Goal: Find specific page/section: Find specific page/section

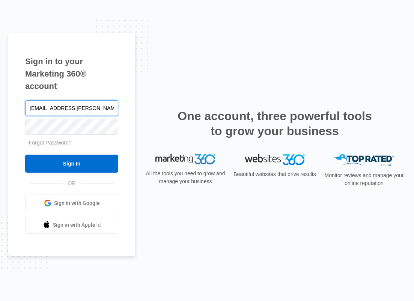
type input "[EMAIL_ADDRESS][PERSON_NAME][DOMAIN_NAME]"
click at [25, 155] on input "Sign In" at bounding box center [71, 164] width 93 height 18
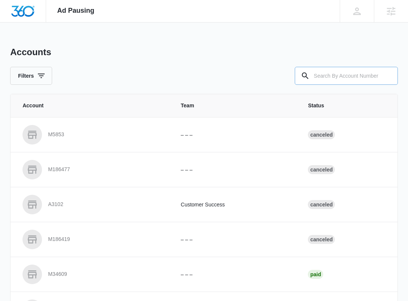
click at [351, 77] on input "text" at bounding box center [346, 76] width 103 height 18
type input "M335320"
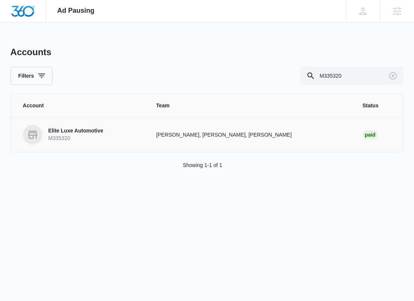
click at [97, 130] on p "Elite Luxe Automotive" at bounding box center [75, 131] width 55 height 8
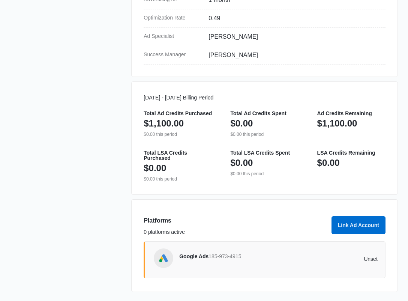
scroll to position [324, 0]
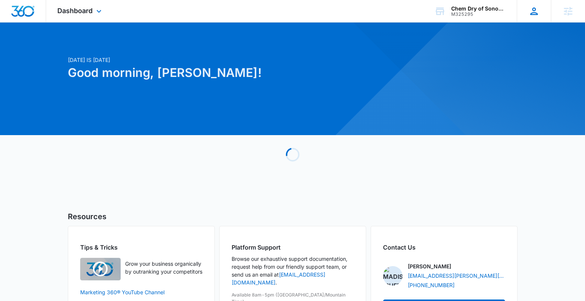
click at [535, 16] on icon at bounding box center [534, 11] width 11 height 11
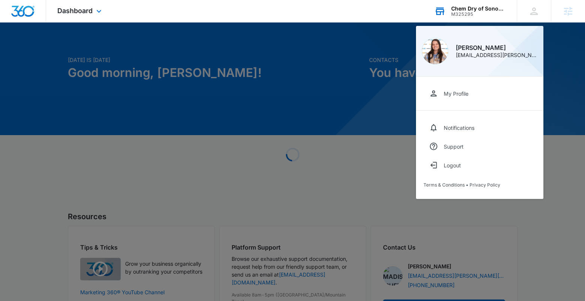
click at [502, 14] on div "M325295" at bounding box center [479, 14] width 55 height 5
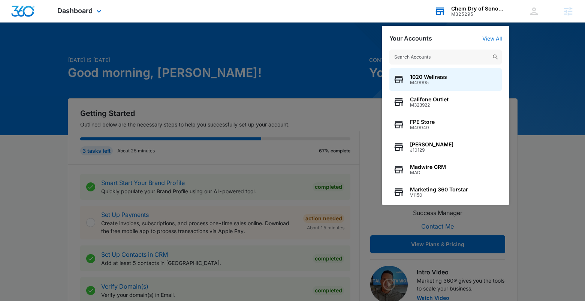
click at [471, 60] on input "text" at bounding box center [446, 57] width 113 height 15
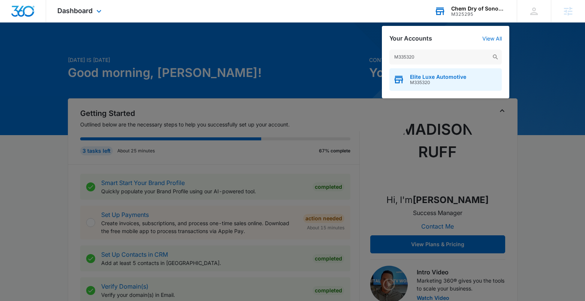
type input "M335320"
click at [461, 84] on span "M335320" at bounding box center [438, 82] width 56 height 5
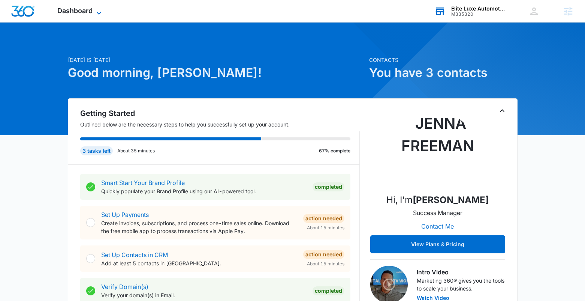
click at [94, 8] on div "Dashboard Apps Reputation Websites Forms CRM Email Social Shop Content Ads Inte…" at bounding box center [80, 11] width 69 height 22
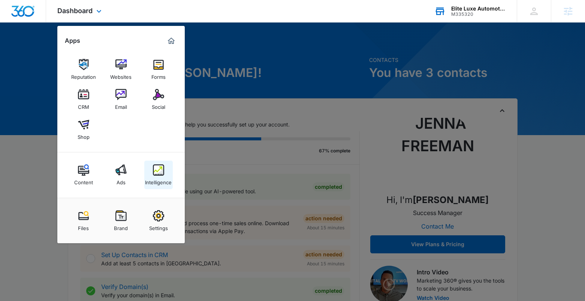
click at [153, 173] on img at bounding box center [158, 169] width 11 height 11
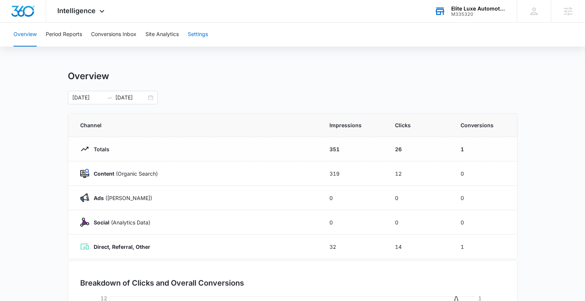
click at [201, 44] on button "Settings" at bounding box center [198, 35] width 20 height 24
